Goal: Check status: Check status

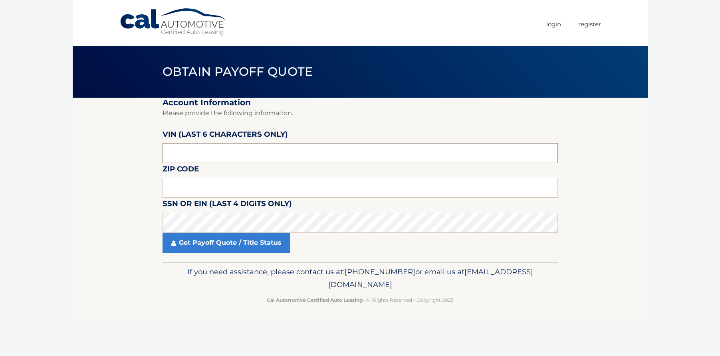
click at [185, 146] on input "text" at bounding box center [359, 153] width 395 height 20
type input "189464"
type input "02536"
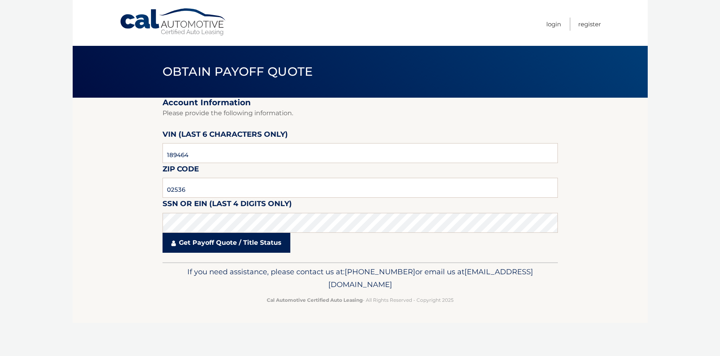
click at [259, 247] on link "Get Payoff Quote / Title Status" at bounding box center [226, 243] width 128 height 20
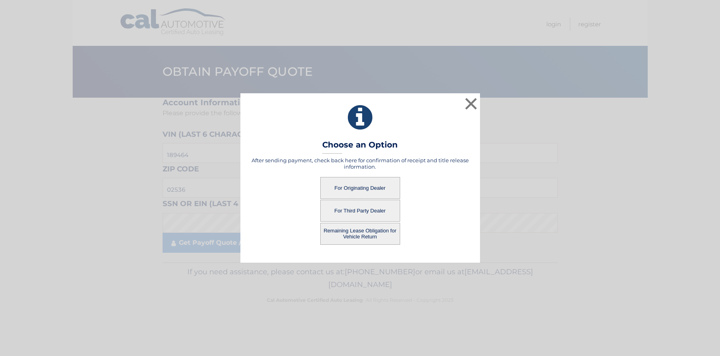
click at [358, 187] on button "For Originating Dealer" at bounding box center [360, 188] width 80 height 22
click at [351, 191] on button "For Originating Dealer" at bounding box center [360, 188] width 80 height 22
